Goal: Task Accomplishment & Management: Manage account settings

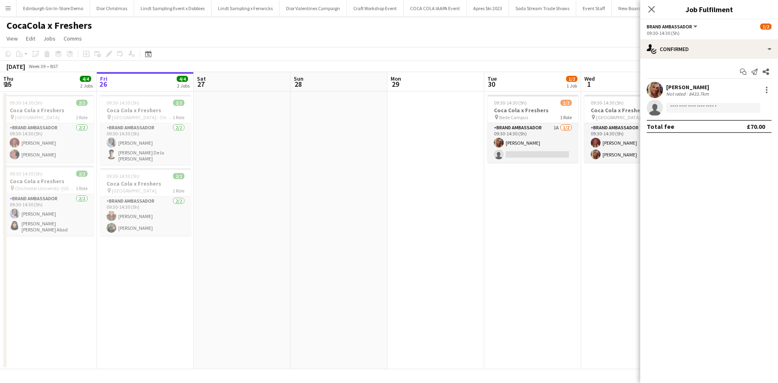
scroll to position [0, 289]
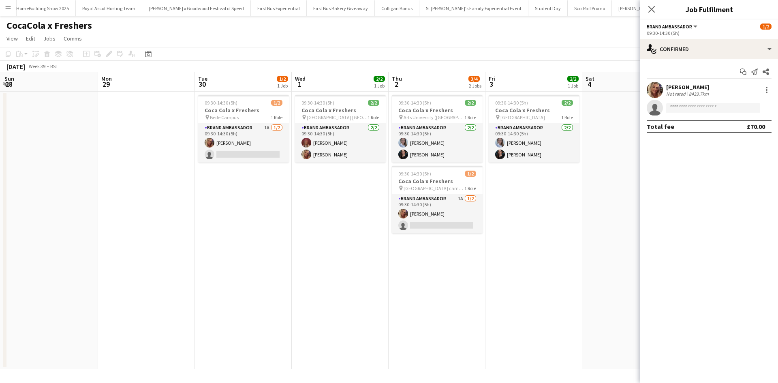
click at [10, 8] on app-icon "Menu" at bounding box center [8, 8] width 6 height 6
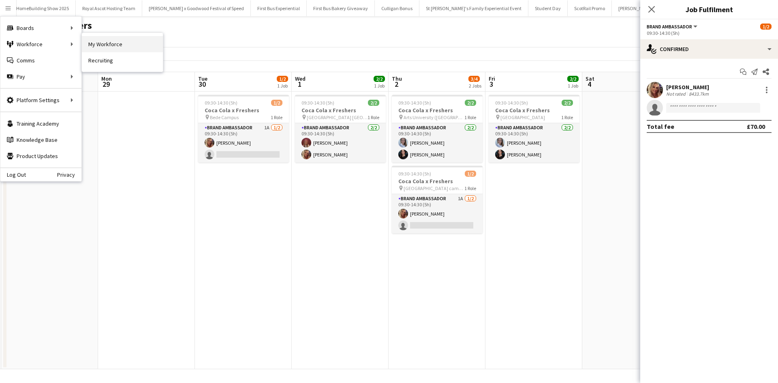
click at [116, 48] on link "My Workforce" at bounding box center [122, 44] width 81 height 16
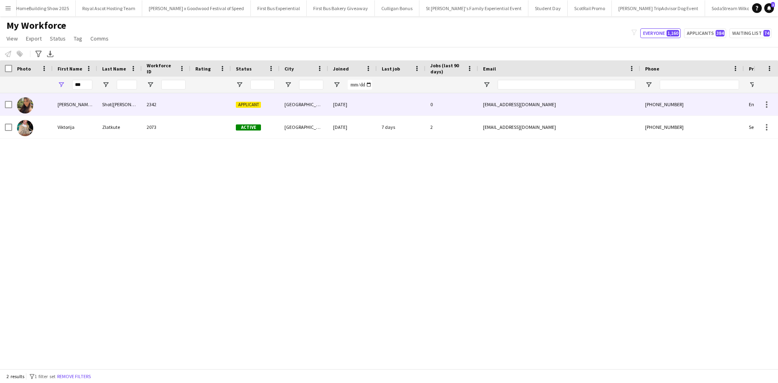
click at [81, 102] on div "[PERSON_NAME] (Wiktoria)" at bounding box center [75, 104] width 45 height 22
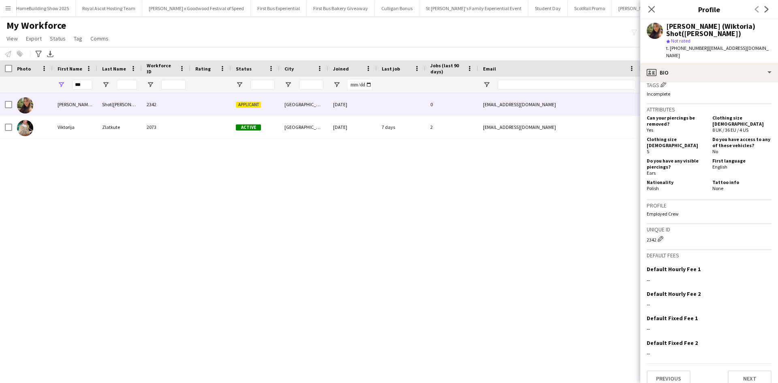
scroll to position [342, 0]
click at [654, 10] on icon "Close pop-in" at bounding box center [651, 9] width 8 height 8
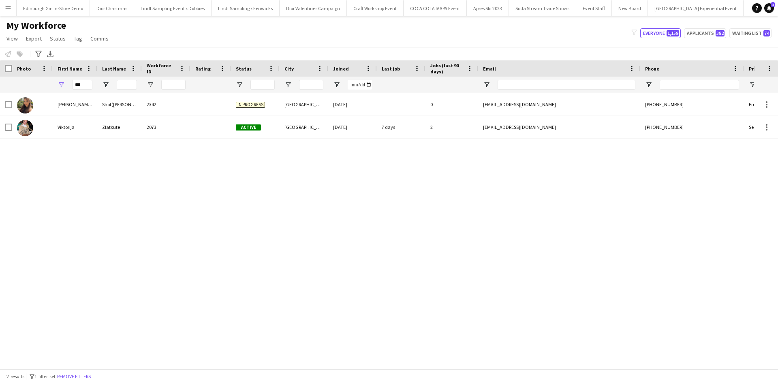
scroll to position [0, 8703]
drag, startPoint x: 87, startPoint y: 89, endPoint x: 64, endPoint y: 84, distance: 23.3
click at [64, 83] on div "***" at bounding box center [75, 85] width 45 height 16
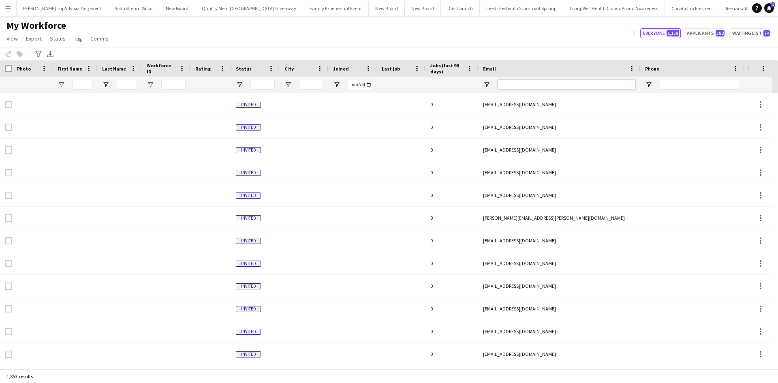
click at [546, 84] on input "Email Filter Input" at bounding box center [567, 85] width 138 height 10
paste input "**********"
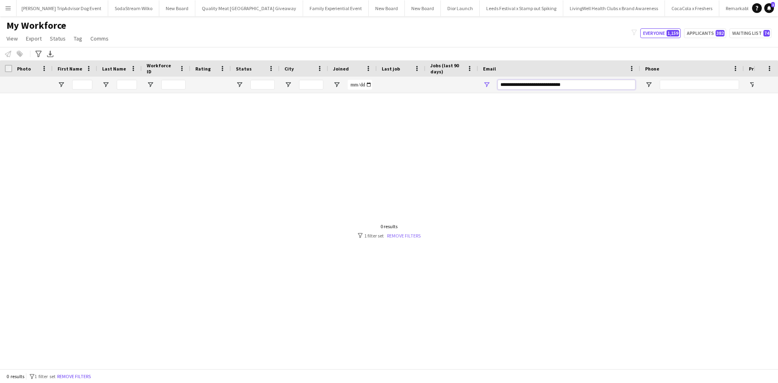
type input "**********"
click at [399, 233] on link "Remove filters" at bounding box center [404, 236] width 34 height 6
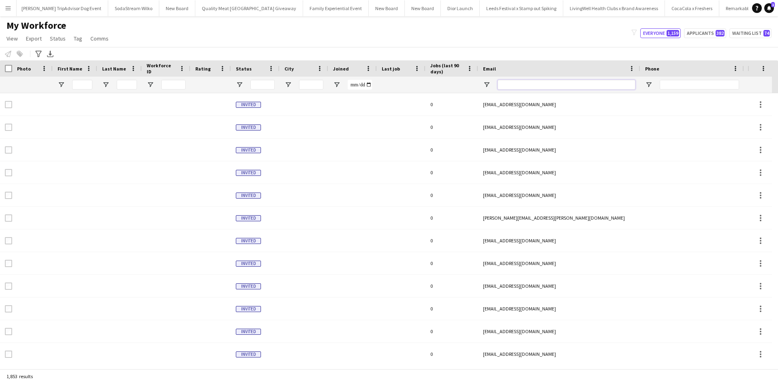
click at [527, 84] on input "Email Filter Input" at bounding box center [567, 85] width 138 height 10
paste input "**********"
type input "**********"
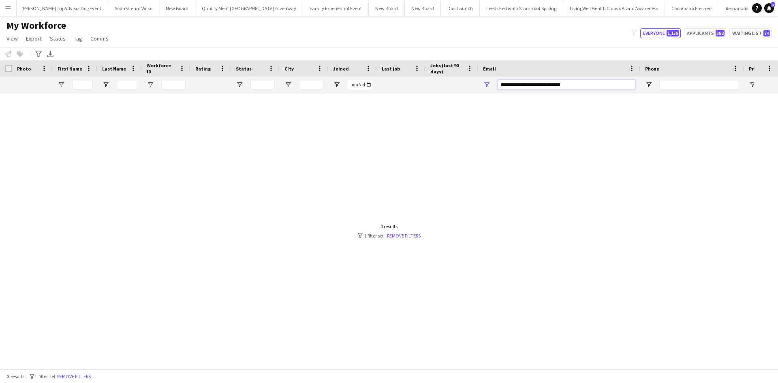
drag, startPoint x: 571, startPoint y: 85, endPoint x: 429, endPoint y: 69, distance: 142.6
click at [429, 69] on div "Workforce Details Photo First Name Age" at bounding box center [439, 76] width 878 height 33
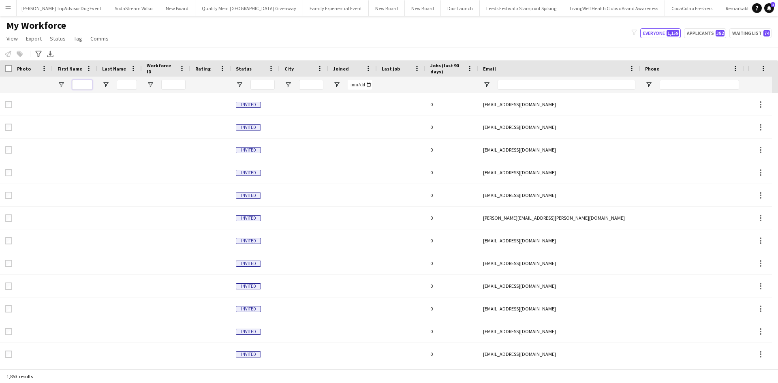
click at [88, 84] on input "First Name Filter Input" at bounding box center [82, 85] width 20 height 10
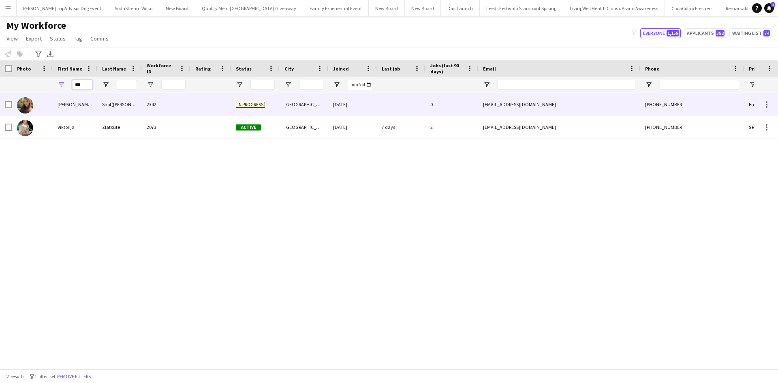
type input "***"
click at [77, 105] on div "Viktoria (Wiktoria)" at bounding box center [75, 104] width 45 height 22
click at [79, 99] on div "[PERSON_NAME] (Wiktoria)" at bounding box center [75, 104] width 45 height 22
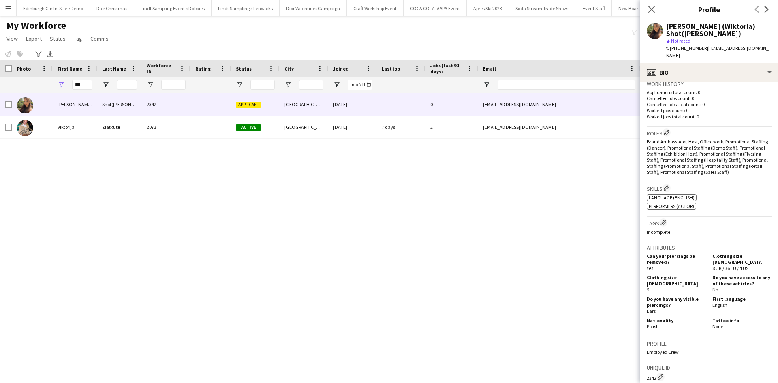
scroll to position [342, 0]
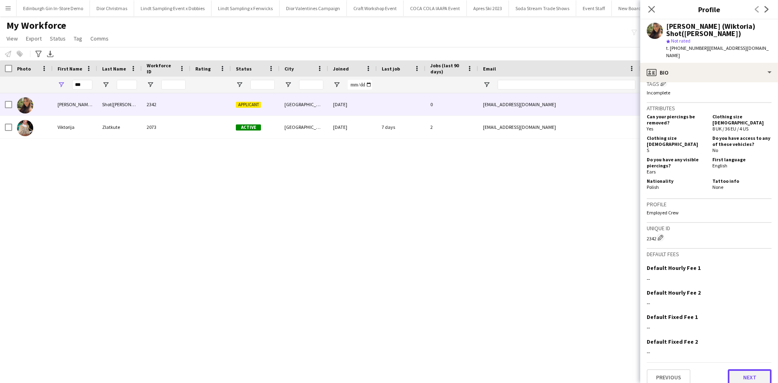
click at [737, 369] on button "Next" at bounding box center [750, 377] width 44 height 16
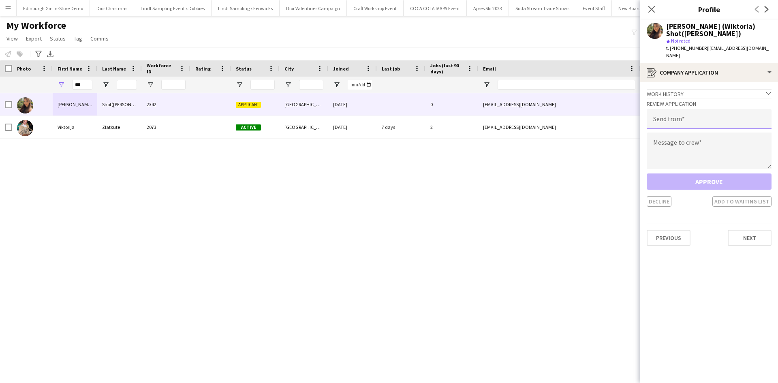
click at [691, 109] on input "email" at bounding box center [709, 119] width 125 height 20
type input "**********"
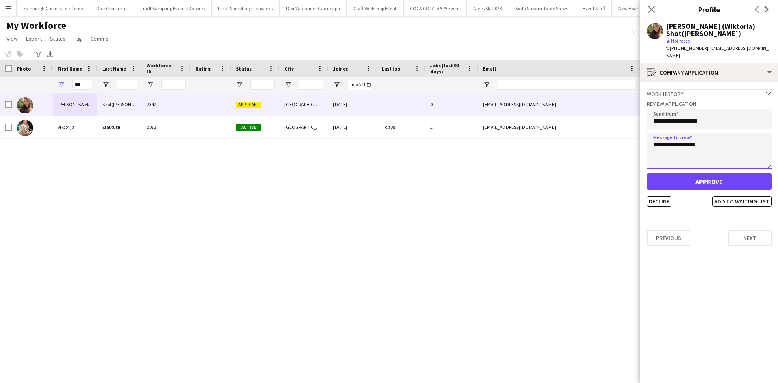
type textarea "**********"
click at [713, 174] on button "Approve" at bounding box center [709, 181] width 125 height 16
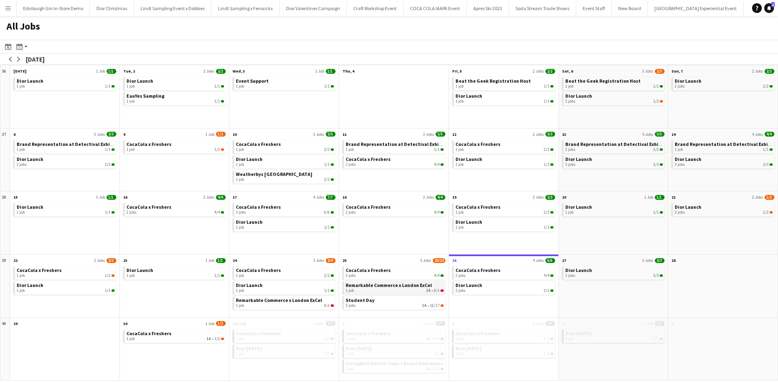
click at [367, 285] on span "Remarkable Commerce x London ExCel" at bounding box center [389, 285] width 86 height 6
click at [363, 355] on div "1 job 1/1" at bounding box center [395, 353] width 98 height 5
click at [528, 338] on div "1 job 2/2" at bounding box center [504, 338] width 98 height 5
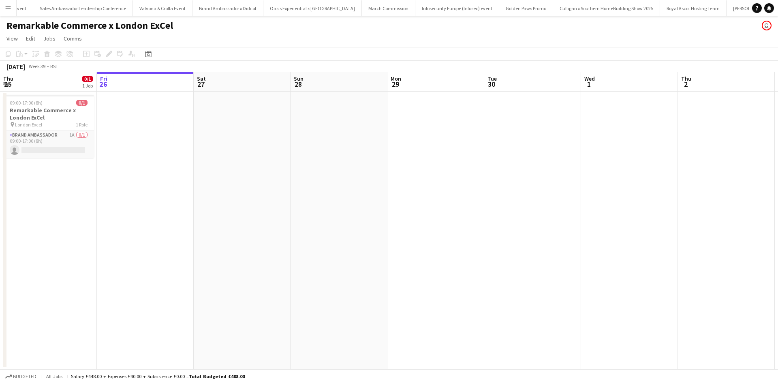
scroll to position [0, 248]
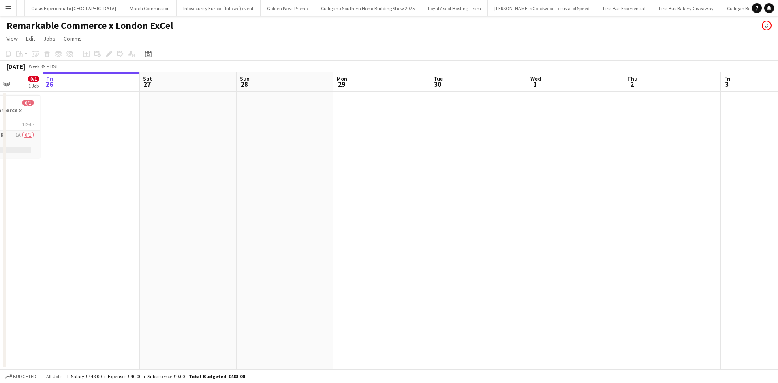
drag, startPoint x: 184, startPoint y: 262, endPoint x: 325, endPoint y: 256, distance: 141.9
click at [325, 256] on app-calendar-viewport "Tue 23 Wed 24 0/1 1 Job Thu 25 0/1 1 Job Fri 26 Sat 27 Sun 28 Mon 29 Tue 30 Wed…" at bounding box center [389, 220] width 778 height 297
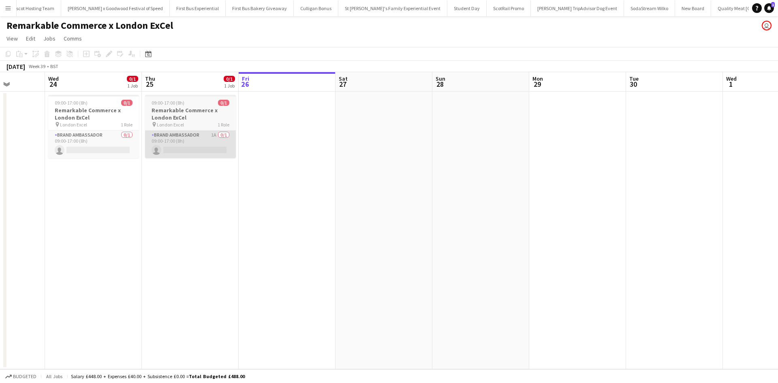
scroll to position [0, 8200]
click at [176, 148] on app-card-role "Brand Ambassador 1A 0/1 09:00-17:00 (8h) single-neutral-actions" at bounding box center [190, 144] width 91 height 28
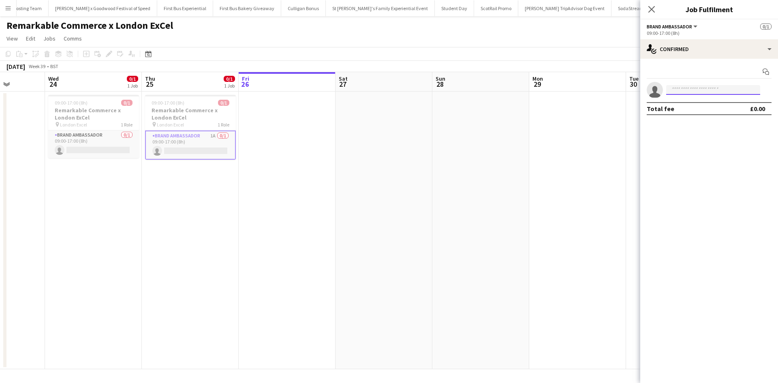
click at [683, 91] on input at bounding box center [713, 90] width 94 height 10
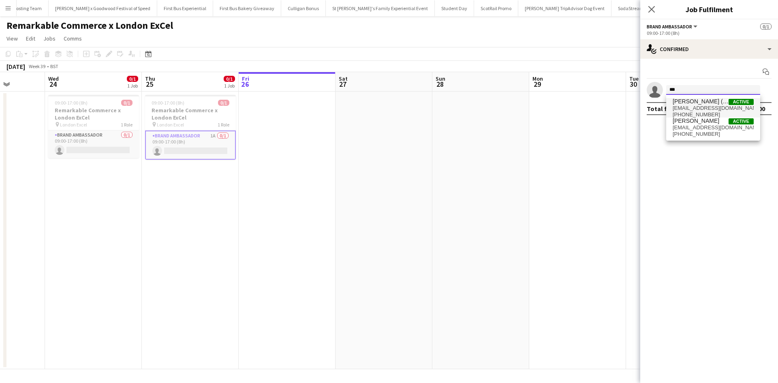
type input "***"
click at [691, 101] on span "[PERSON_NAME] (Wiktoria) Shot([PERSON_NAME])" at bounding box center [701, 101] width 56 height 7
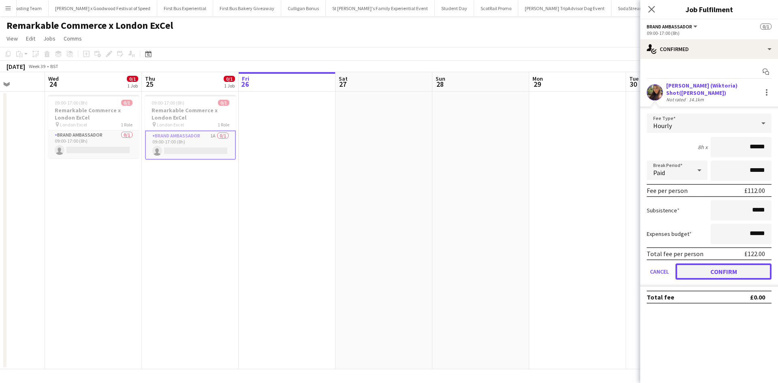
click at [724, 268] on button "Confirm" at bounding box center [723, 271] width 96 height 16
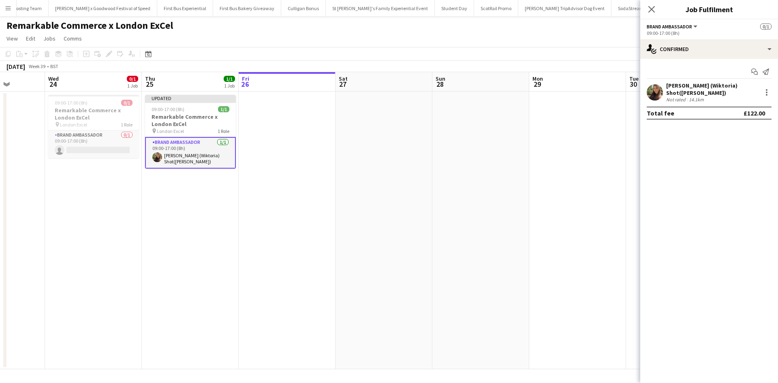
drag, startPoint x: 551, startPoint y: 249, endPoint x: 568, endPoint y: 228, distance: 26.8
click at [551, 249] on app-date-cell at bounding box center [577, 231] width 97 height 278
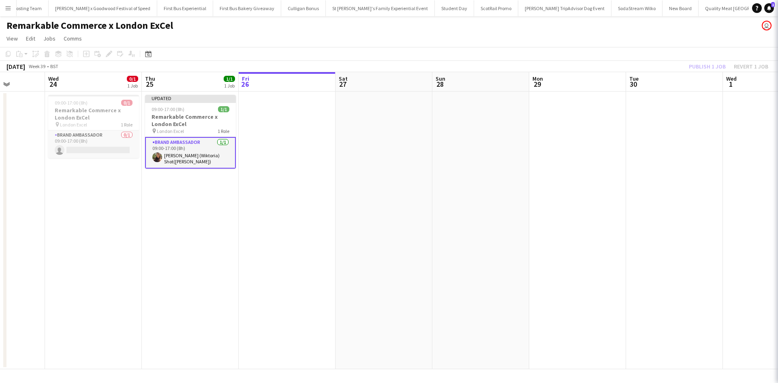
scroll to position [0, 246]
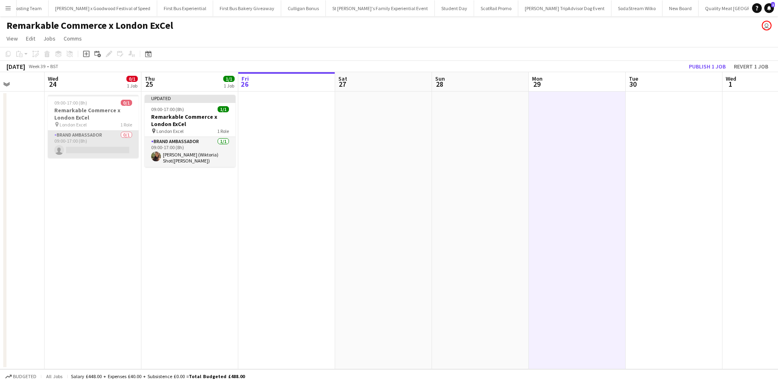
click at [104, 152] on app-card-role "Brand Ambassador 0/1 09:00-17:00 (8h) single-neutral-actions" at bounding box center [93, 144] width 91 height 28
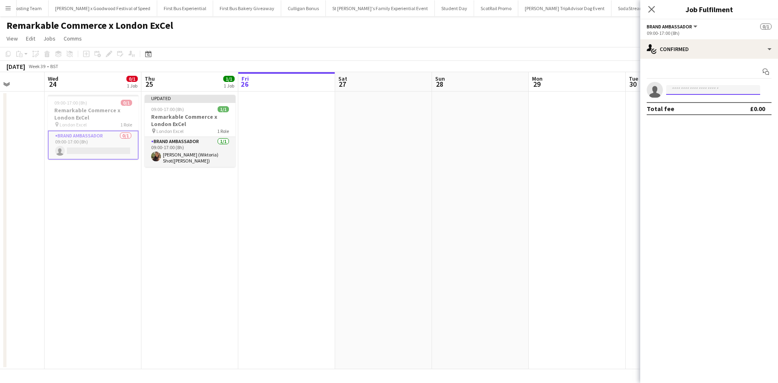
click at [702, 90] on input at bounding box center [713, 90] width 94 height 10
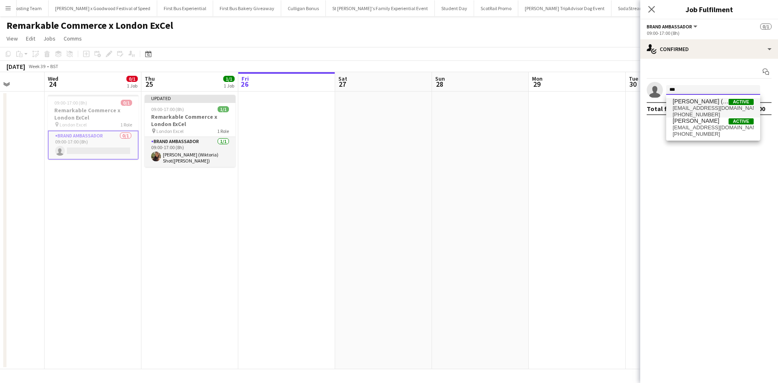
type input "***"
click at [700, 103] on span "[PERSON_NAME] (Wiktoria) Shot([PERSON_NAME])" at bounding box center [701, 101] width 56 height 7
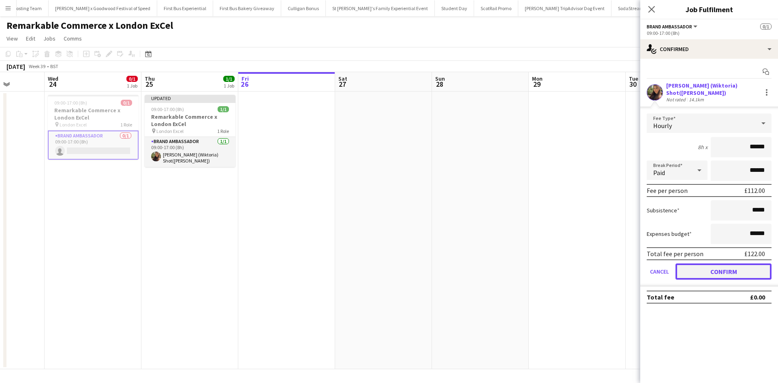
click at [730, 265] on button "Confirm" at bounding box center [723, 271] width 96 height 16
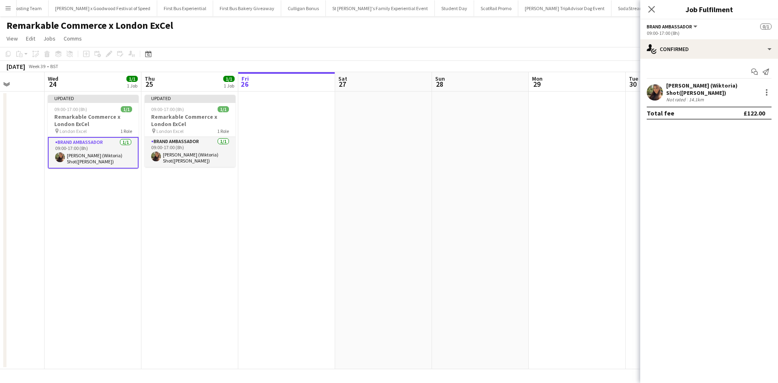
drag, startPoint x: 526, startPoint y: 241, endPoint x: 623, endPoint y: 120, distance: 155.1
click at [526, 241] on app-date-cell at bounding box center [480, 231] width 97 height 278
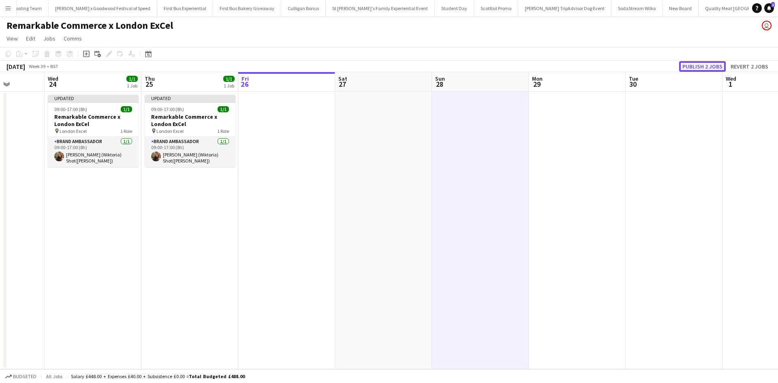
click at [693, 62] on button "Publish 2 jobs" at bounding box center [702, 66] width 47 height 11
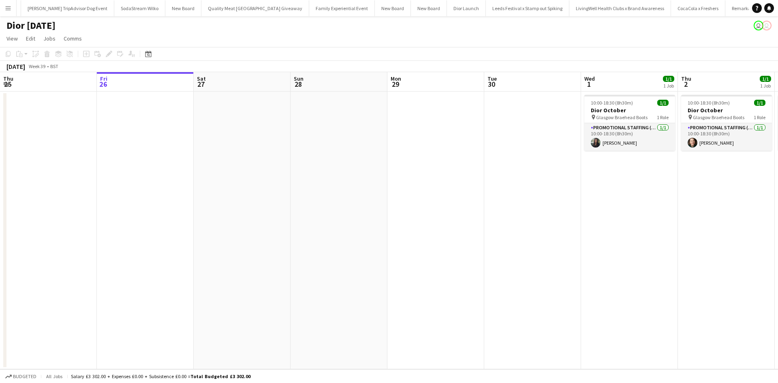
scroll to position [0, 8703]
click at [7, 5] on app-icon "Menu" at bounding box center [8, 8] width 6 height 6
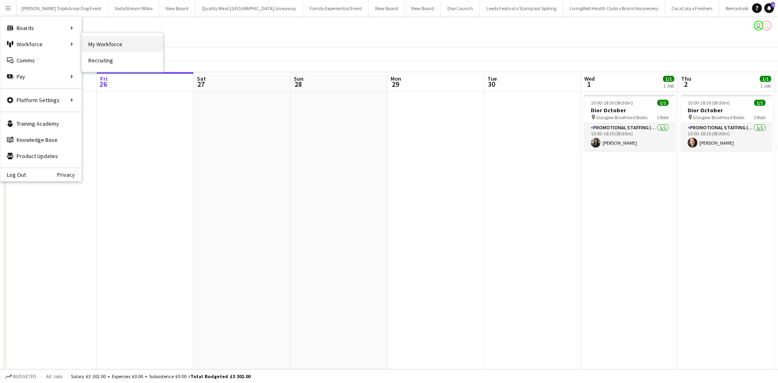
click at [110, 41] on link "My Workforce" at bounding box center [122, 44] width 81 height 16
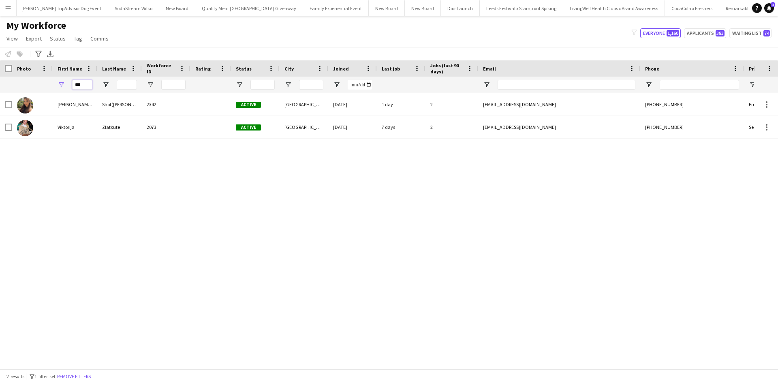
drag, startPoint x: 83, startPoint y: 84, endPoint x: 70, endPoint y: 84, distance: 12.6
click at [70, 84] on div "***" at bounding box center [75, 85] width 45 height 16
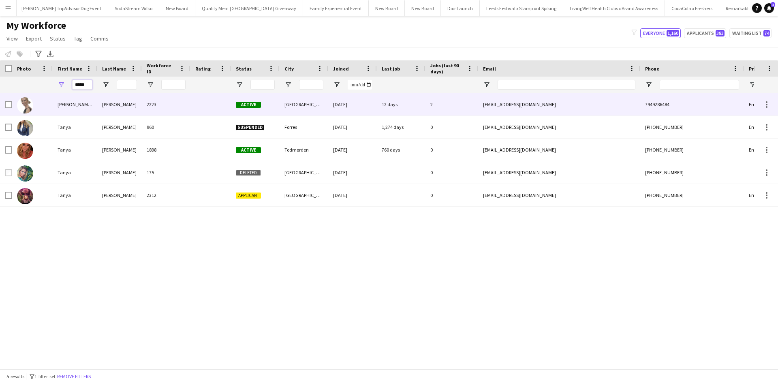
type input "*****"
click at [67, 107] on div "Tanya ( Tetyana)" at bounding box center [75, 104] width 45 height 22
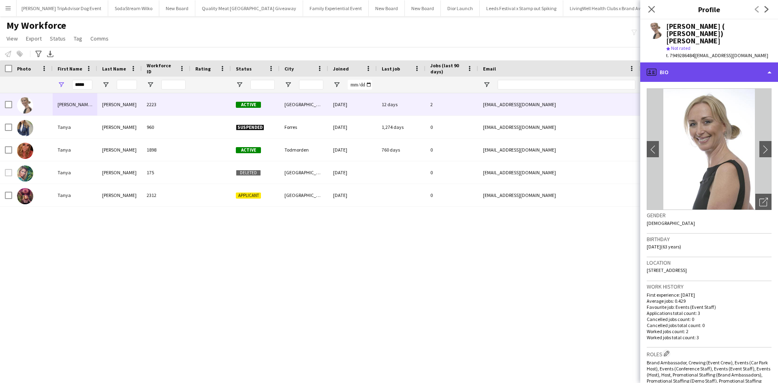
click at [693, 62] on div "profile Bio" at bounding box center [709, 71] width 138 height 19
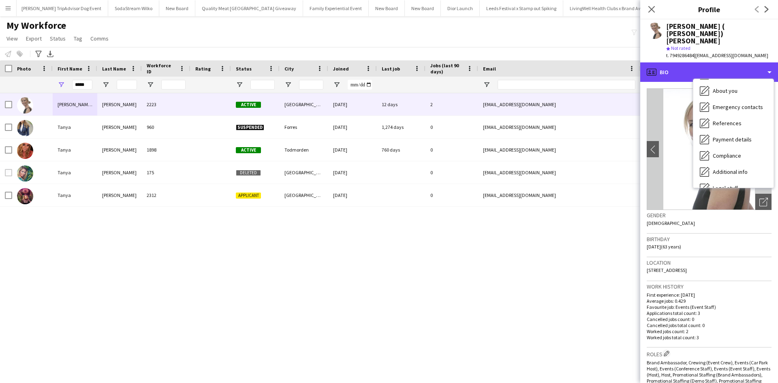
scroll to position [92, 0]
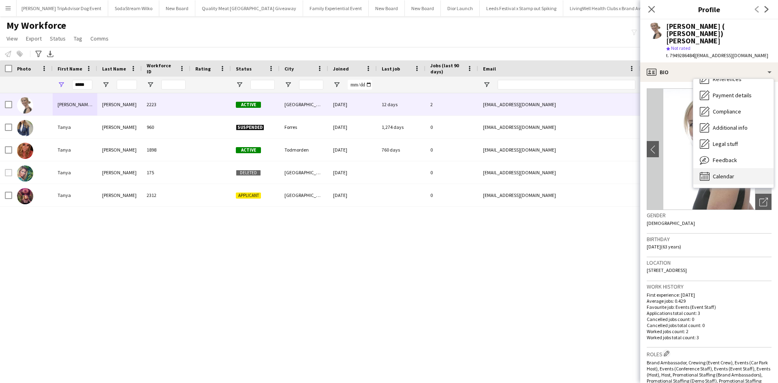
click at [738, 168] on div "Calendar Calendar" at bounding box center [733, 176] width 80 height 16
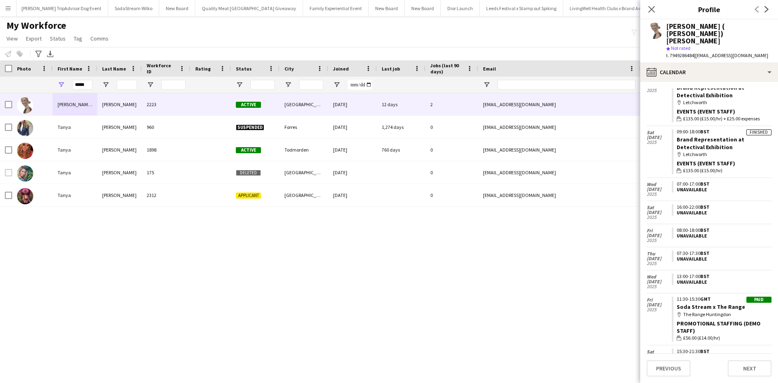
scroll to position [0, 0]
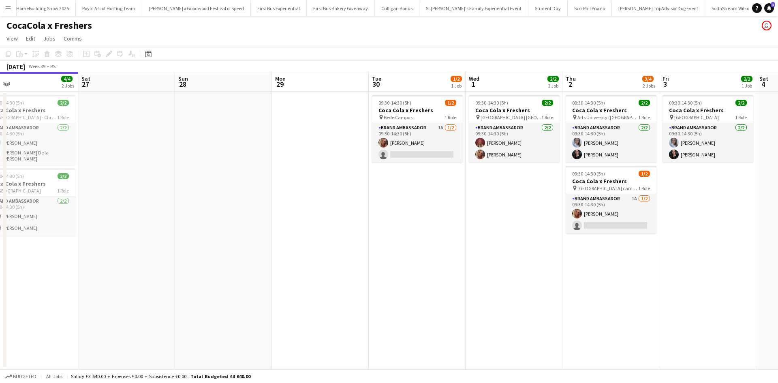
scroll to position [0, 318]
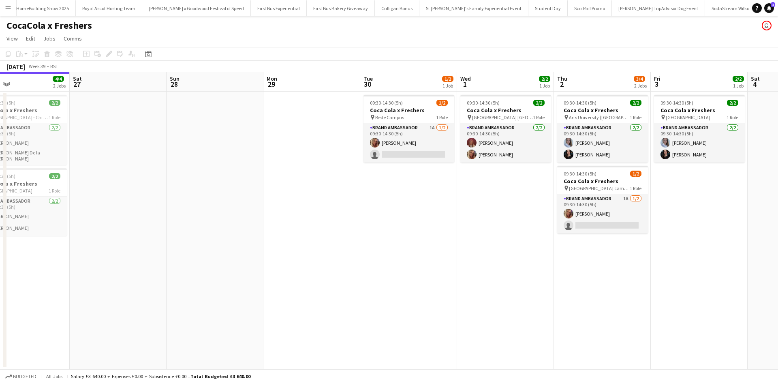
drag, startPoint x: 553, startPoint y: 305, endPoint x: 429, endPoint y: 306, distance: 124.0
click at [429, 306] on app-calendar-viewport "Tue 23 Wed 24 2/2 1 Job Thu 25 4/4 2 Jobs Fri 26 4/4 2 Jobs Sat 27 Sun 28 Mon 2…" at bounding box center [389, 220] width 778 height 297
click at [606, 209] on app-card-role "Brand Ambassador 1A 1/2 09:30-14:30 (5h) Liza Hills single-neutral-actions" at bounding box center [602, 213] width 91 height 39
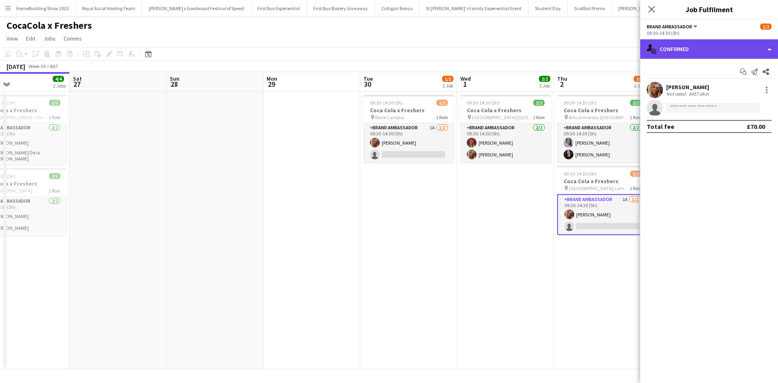
click at [723, 51] on div "single-neutral-actions-check-2 Confirmed" at bounding box center [709, 48] width 138 height 19
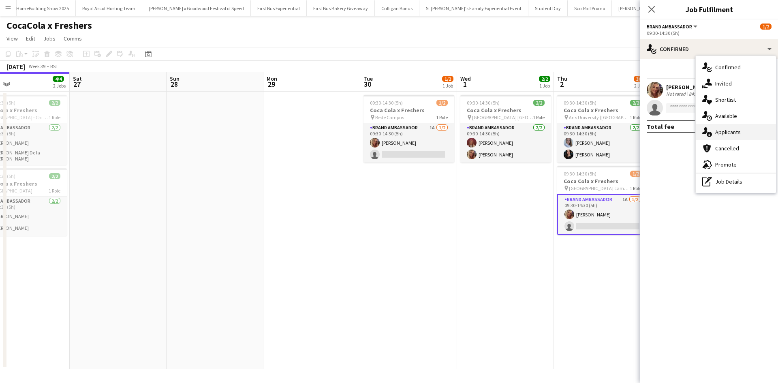
click at [738, 132] on span "Applicants" at bounding box center [728, 131] width 26 height 7
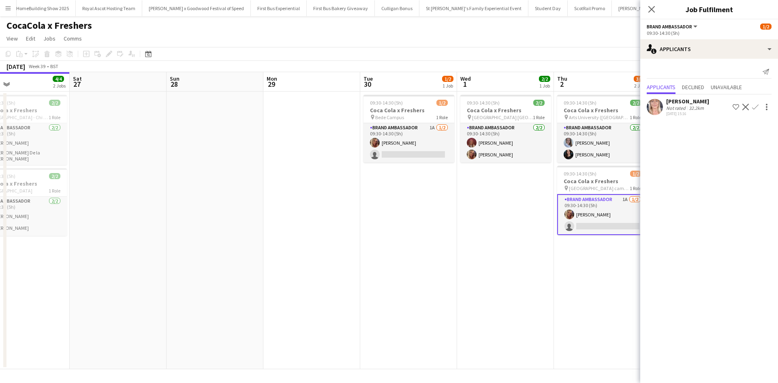
click at [459, 270] on app-date-cell "09:30-14:30 (5h) 2/2 Coca Cola x Freshers pin City Campus Sunderland 1 Role Bra…" at bounding box center [505, 231] width 97 height 278
